Goal: Transaction & Acquisition: Purchase product/service

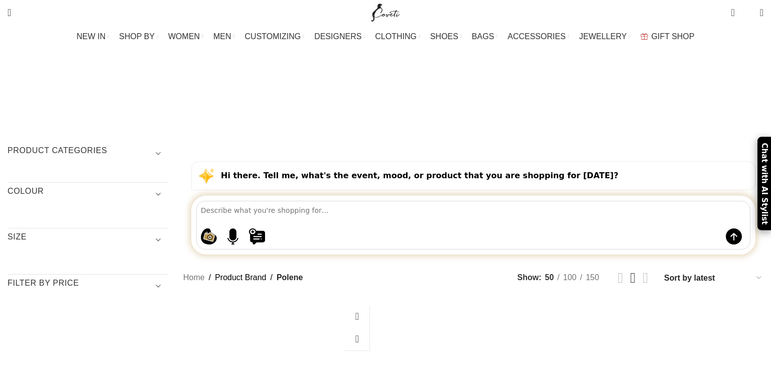
scroll to position [53, 0]
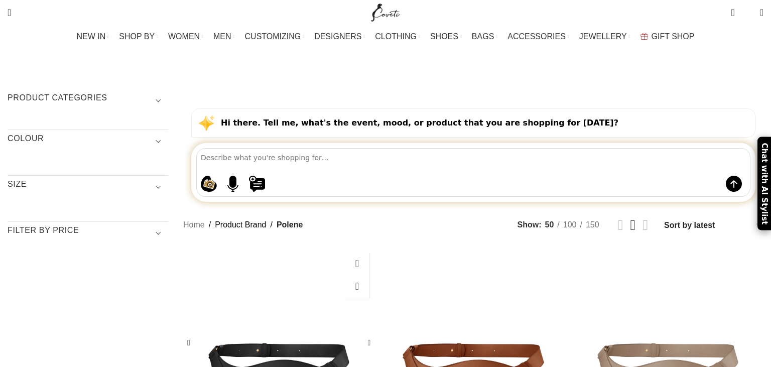
click at [327, 259] on div "Neyu Edition Smooth Black Bag" at bounding box center [303, 342] width 48 height 191
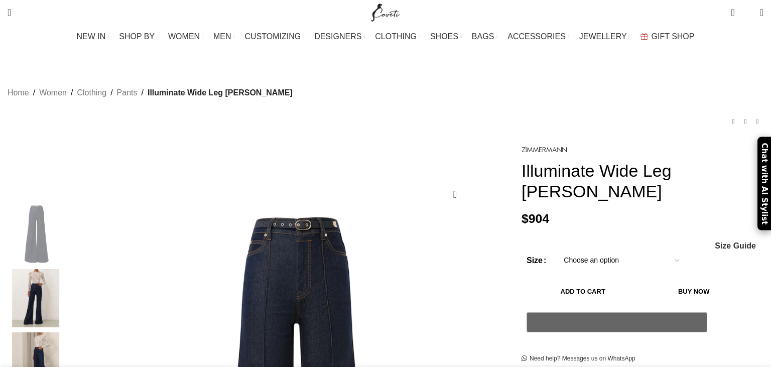
scroll to position [159, 0]
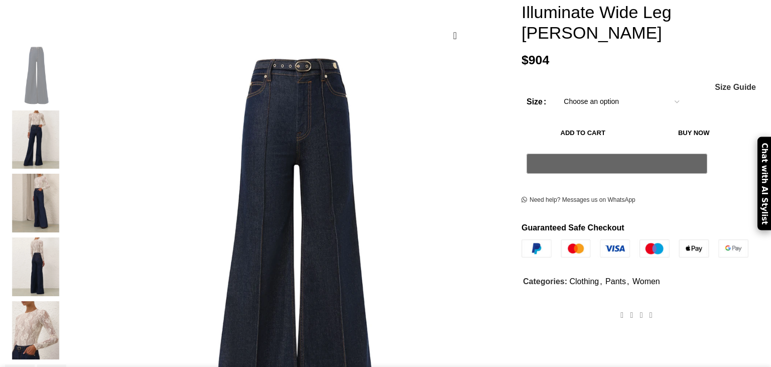
click at [66, 201] on img "3 / 7" at bounding box center [35, 203] width 61 height 59
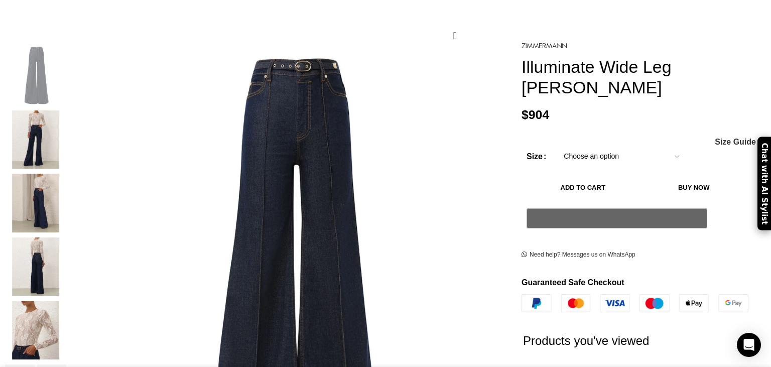
click at [66, 119] on img "2 / 7" at bounding box center [35, 139] width 61 height 59
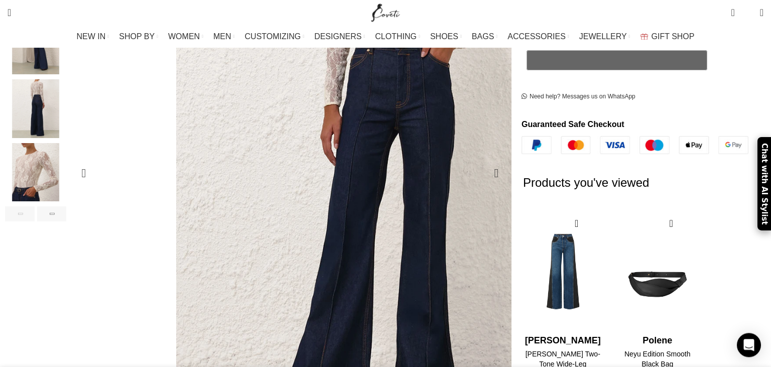
scroll to position [318, 0]
